Goal: Find specific page/section: Find specific page/section

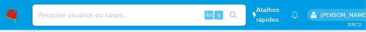
click at [285, 25] on li "Atalhos rápidos Presiona las siguientes teclas para acceder a algunas de las fu…" at bounding box center [268, 15] width 34 height 22
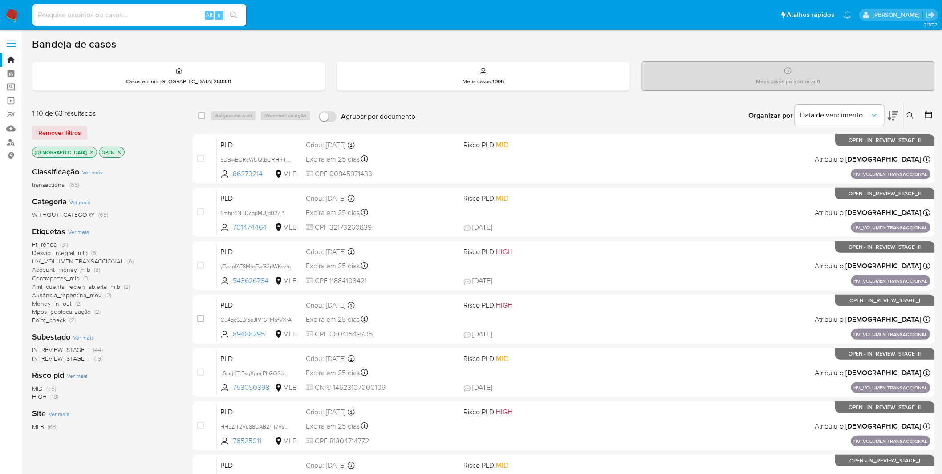
click at [24, 15] on nav "Pausado Ver notificaciones Alt s Atalhos rápidos Presiona las siguientes teclas…" at bounding box center [471, 15] width 942 height 30
click at [19, 14] on img at bounding box center [11, 15] width 15 height 15
click at [90, 152] on icon "close-filter" at bounding box center [91, 151] width 3 height 3
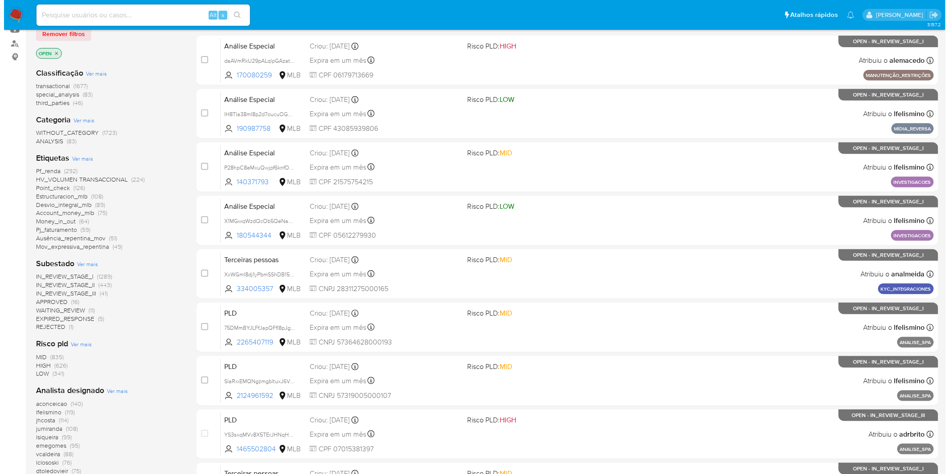
scroll to position [148, 0]
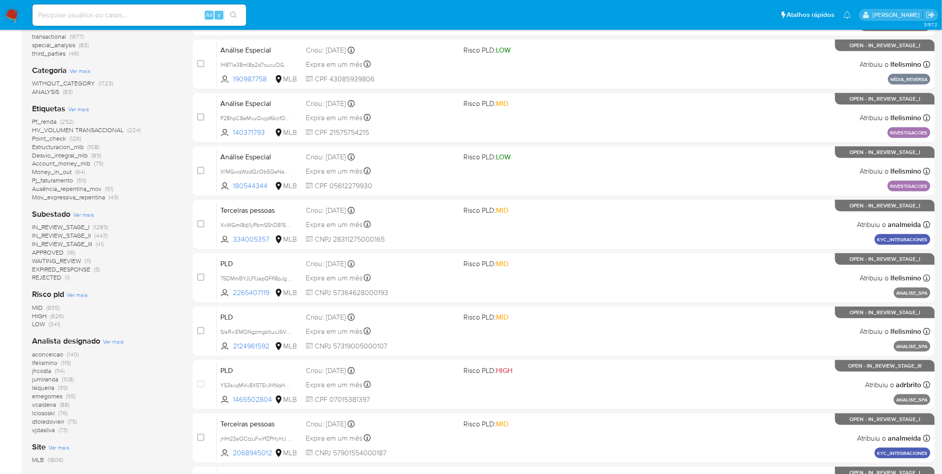
click at [121, 337] on span "Ver mais" at bounding box center [113, 341] width 21 height 8
click at [115, 341] on span "Ver mais" at bounding box center [113, 341] width 21 height 8
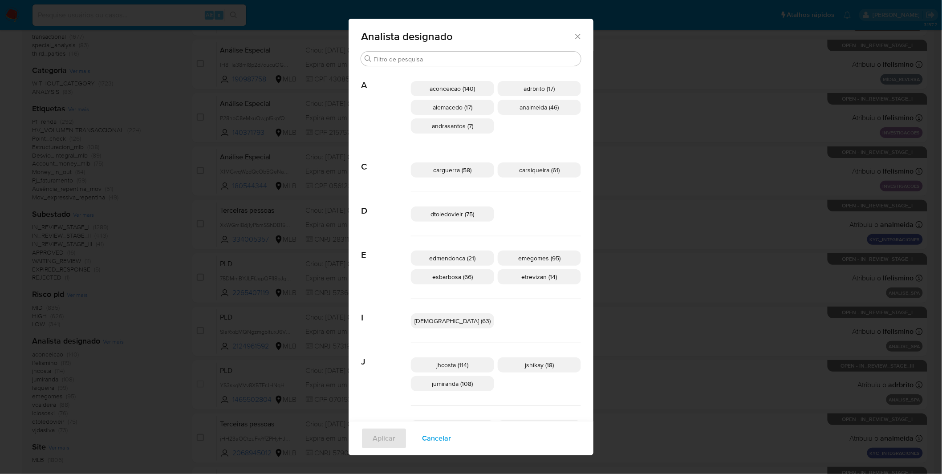
click at [115, 341] on div "Analista designado Procurar A aconceicao (140) adrbrito (17) alemacedo (17) ana…" at bounding box center [471, 237] width 942 height 474
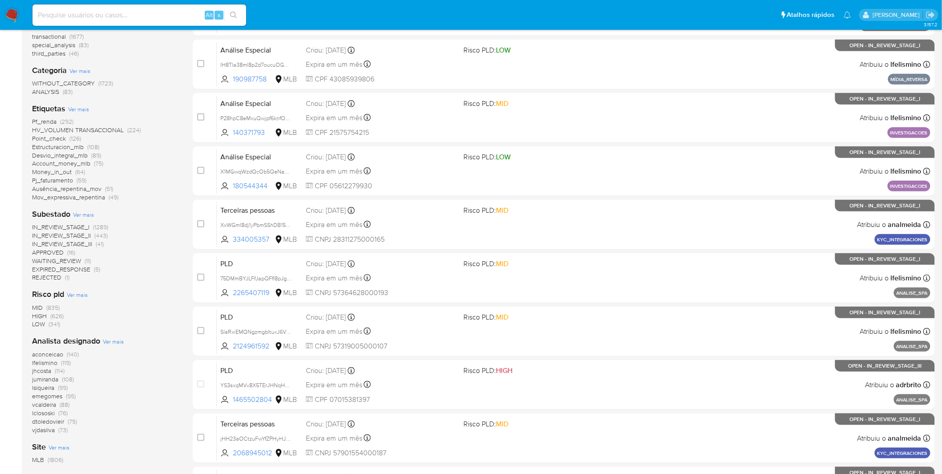
click at [113, 348] on div "Analista designado Ver mais aconceicao (140) lfelismino (119) jhcosta (114) jum…" at bounding box center [105, 385] width 146 height 98
click at [113, 343] on span "Ver mais" at bounding box center [113, 341] width 21 height 8
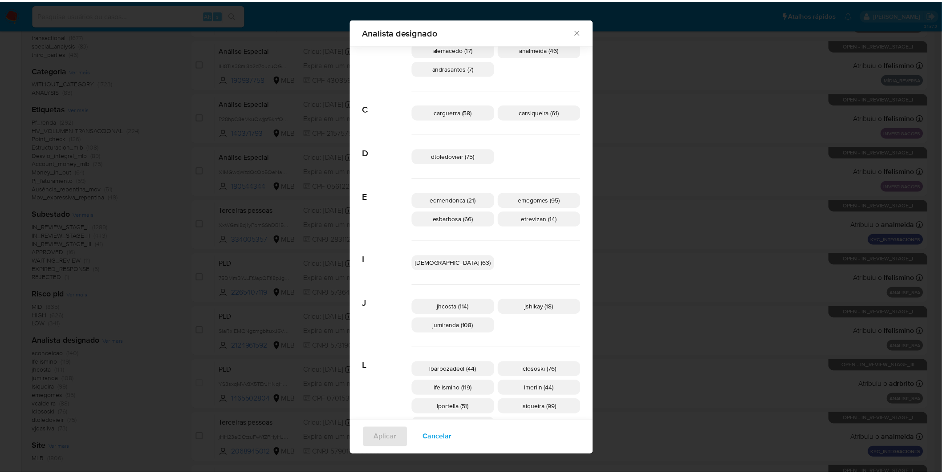
scroll to position [43, 0]
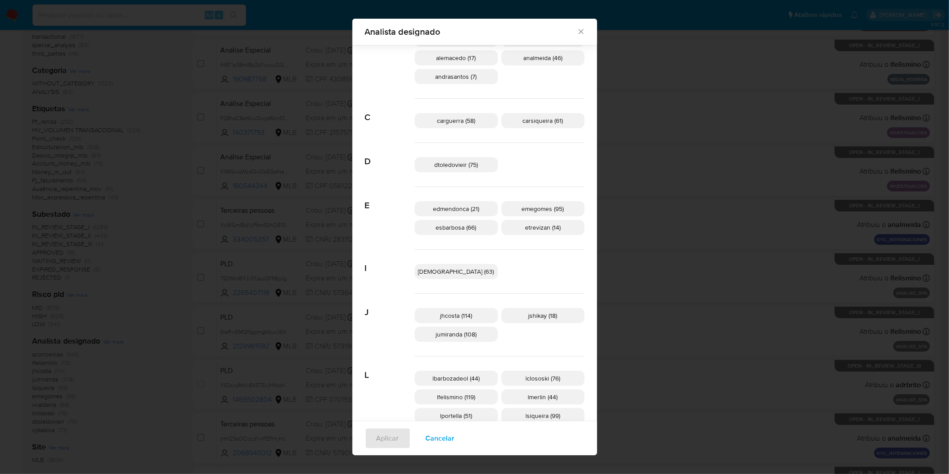
click at [176, 170] on div "Analista designado Procurar A aconceicao (140) adrbrito (17) alemacedo (17) ana…" at bounding box center [474, 237] width 949 height 474
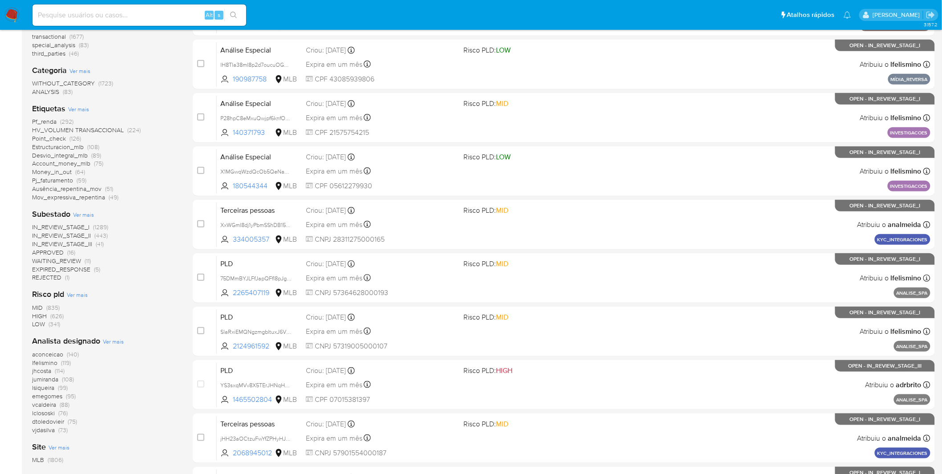
click at [10, 7] on nav "Pausado Ver notificaciones Alt s Atalhos rápidos Presiona las siguientes teclas…" at bounding box center [471, 15] width 942 height 30
click at [12, 7] on nav "Pausado Ver notificaciones Alt s Atalhos rápidos Presiona las siguientes teclas…" at bounding box center [471, 15] width 942 height 30
click at [14, 10] on img at bounding box center [11, 15] width 15 height 15
